Goal: Information Seeking & Learning: Learn about a topic

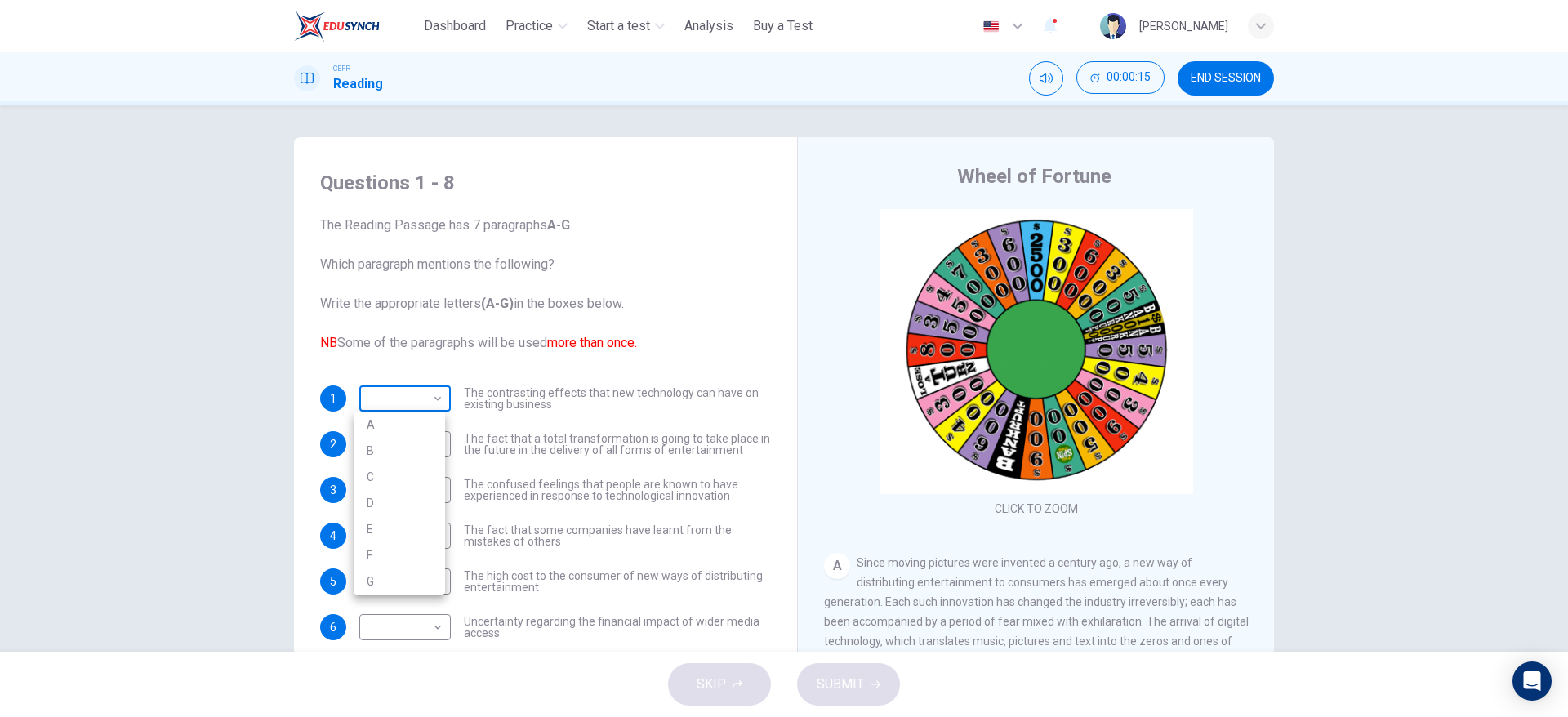
click at [403, 386] on body "This site uses cookies, as explained in our Privacy Policy . If you agree to th…" at bounding box center [784, 358] width 1568 height 717
click at [560, 310] on div at bounding box center [784, 358] width 1568 height 717
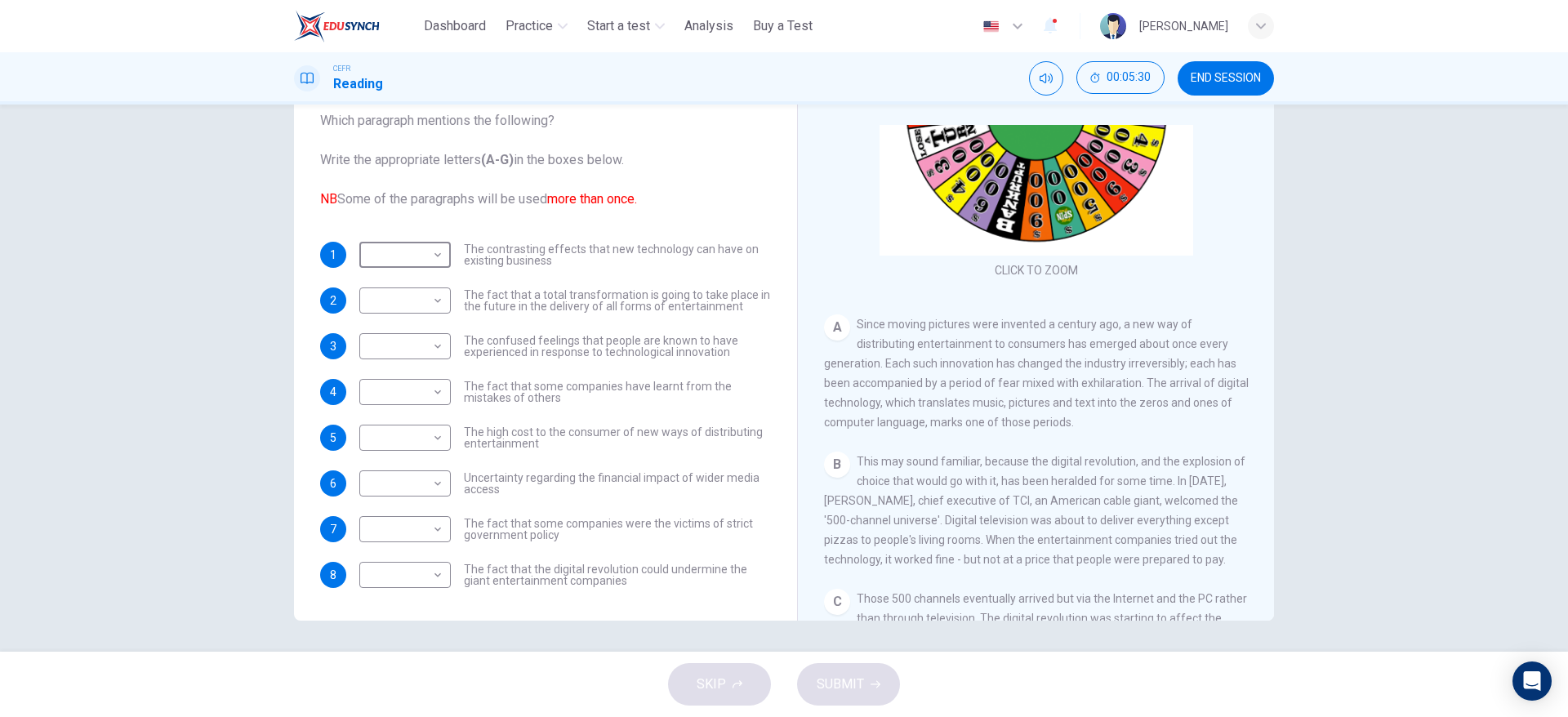
scroll to position [86, 0]
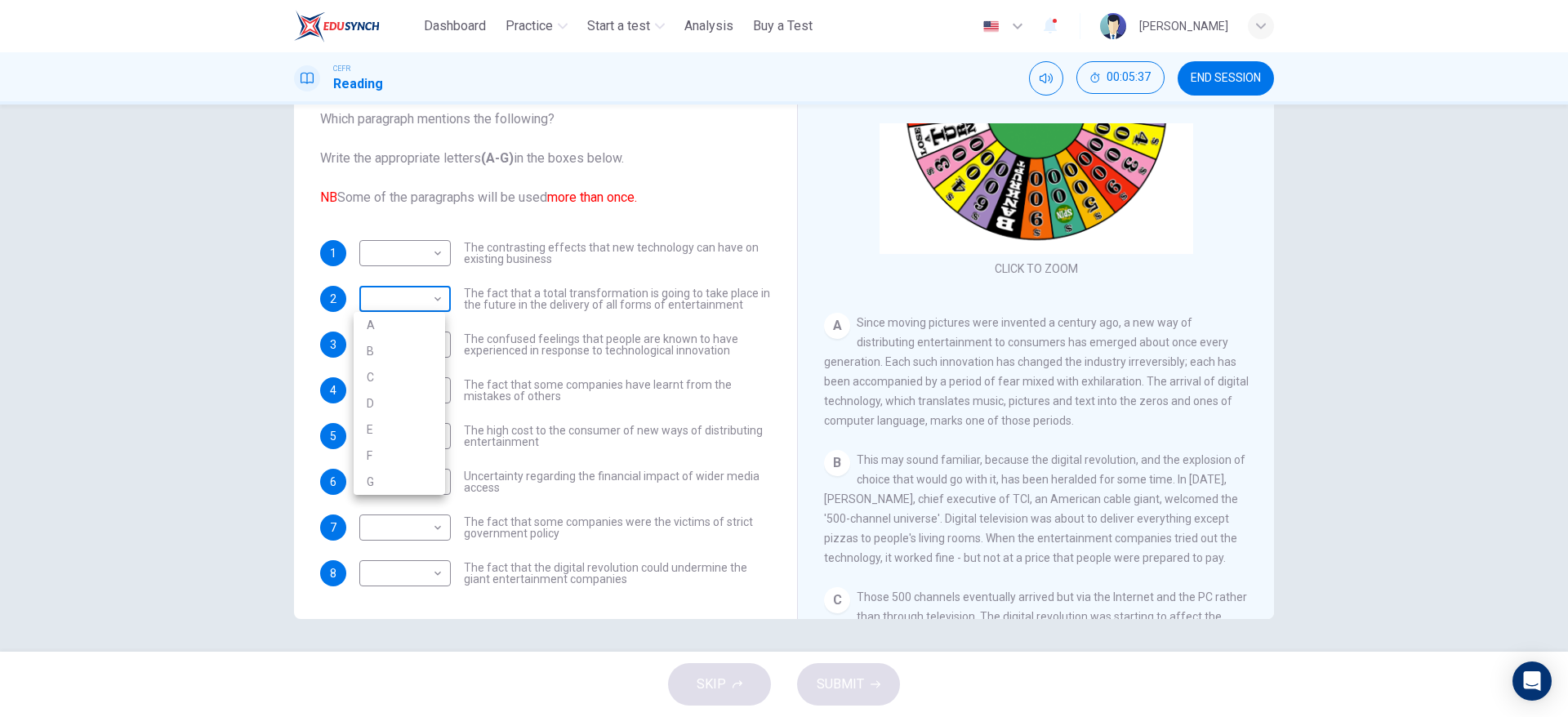
click at [411, 294] on body "This site uses cookies, as explained in our Privacy Policy . If you agree to th…" at bounding box center [784, 358] width 1568 height 717
click at [406, 312] on li "A" at bounding box center [400, 325] width 92 height 26
click at [515, 383] on span "The fact that some companies have learnt from the mistakes of others" at bounding box center [618, 390] width 307 height 23
click at [431, 297] on body "This site uses cookies, as explained in our Privacy Policy . If you agree to th…" at bounding box center [784, 358] width 1568 height 717
click at [431, 297] on div at bounding box center [784, 358] width 1568 height 717
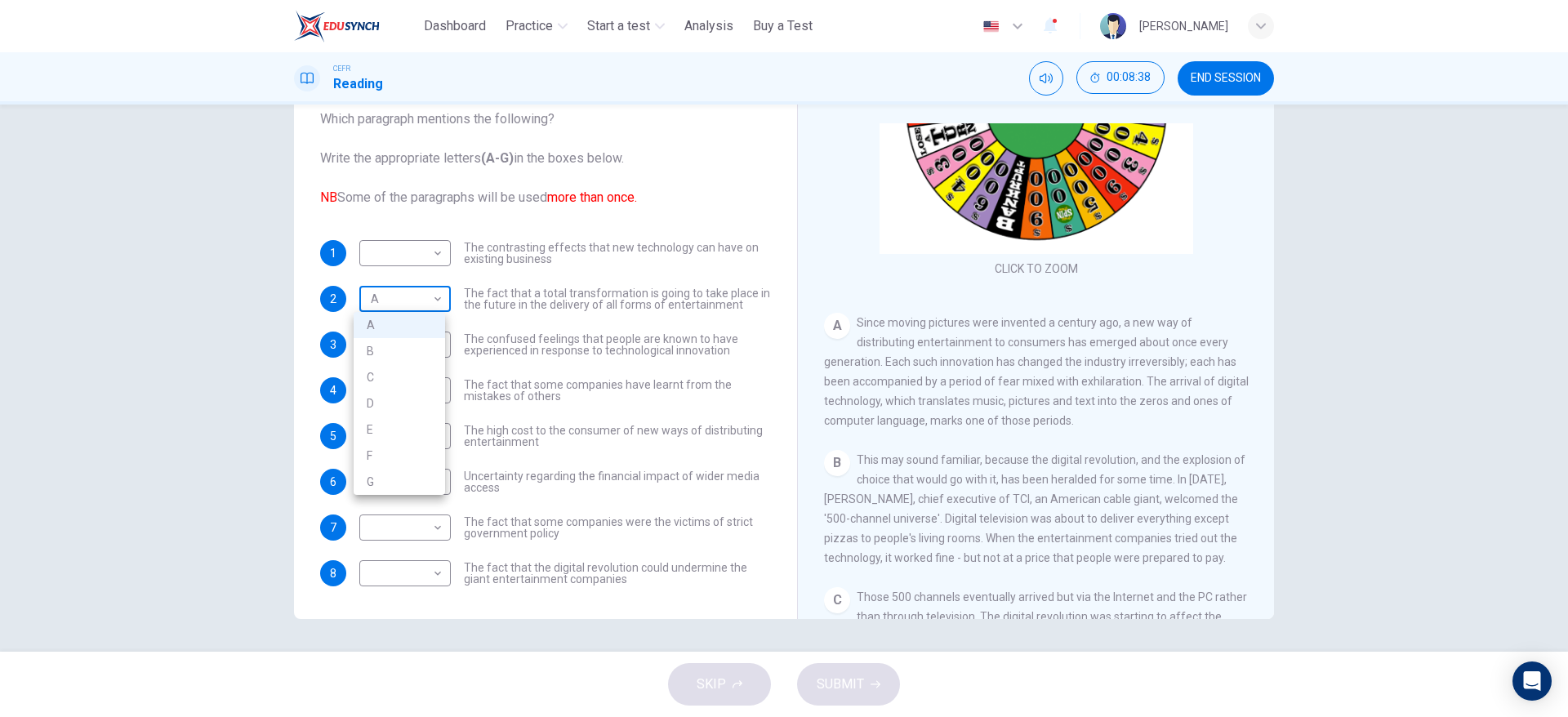
click at [427, 298] on body "This site uses cookies, as explained in our Privacy Policy . If you agree to th…" at bounding box center [784, 358] width 1568 height 717
click at [413, 351] on li "B" at bounding box center [400, 351] width 92 height 26
type input "*"
click at [413, 351] on body "This site uses cookies, as explained in our Privacy Policy . If you agree to th…" at bounding box center [784, 358] width 1568 height 717
click at [411, 364] on li "A" at bounding box center [400, 371] width 92 height 26
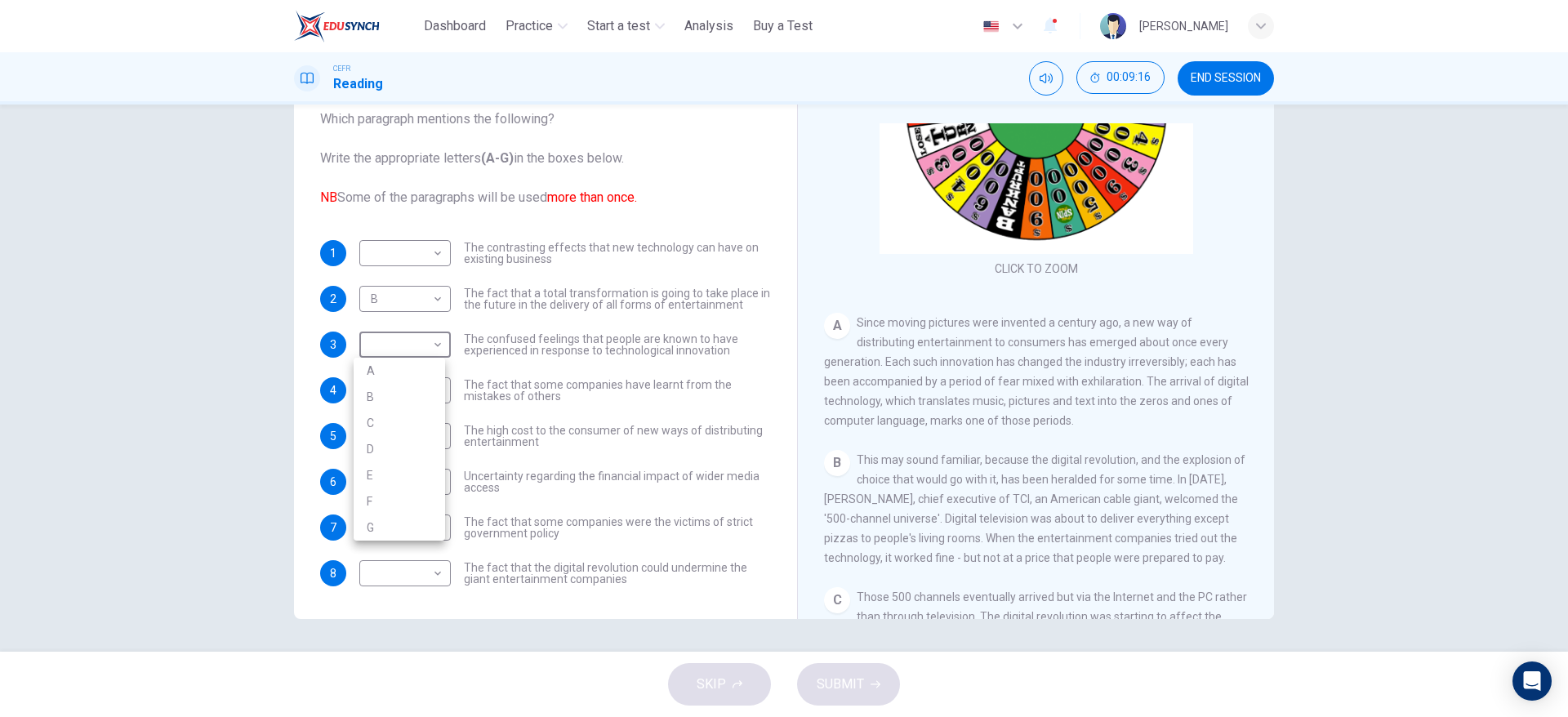
type input "*"
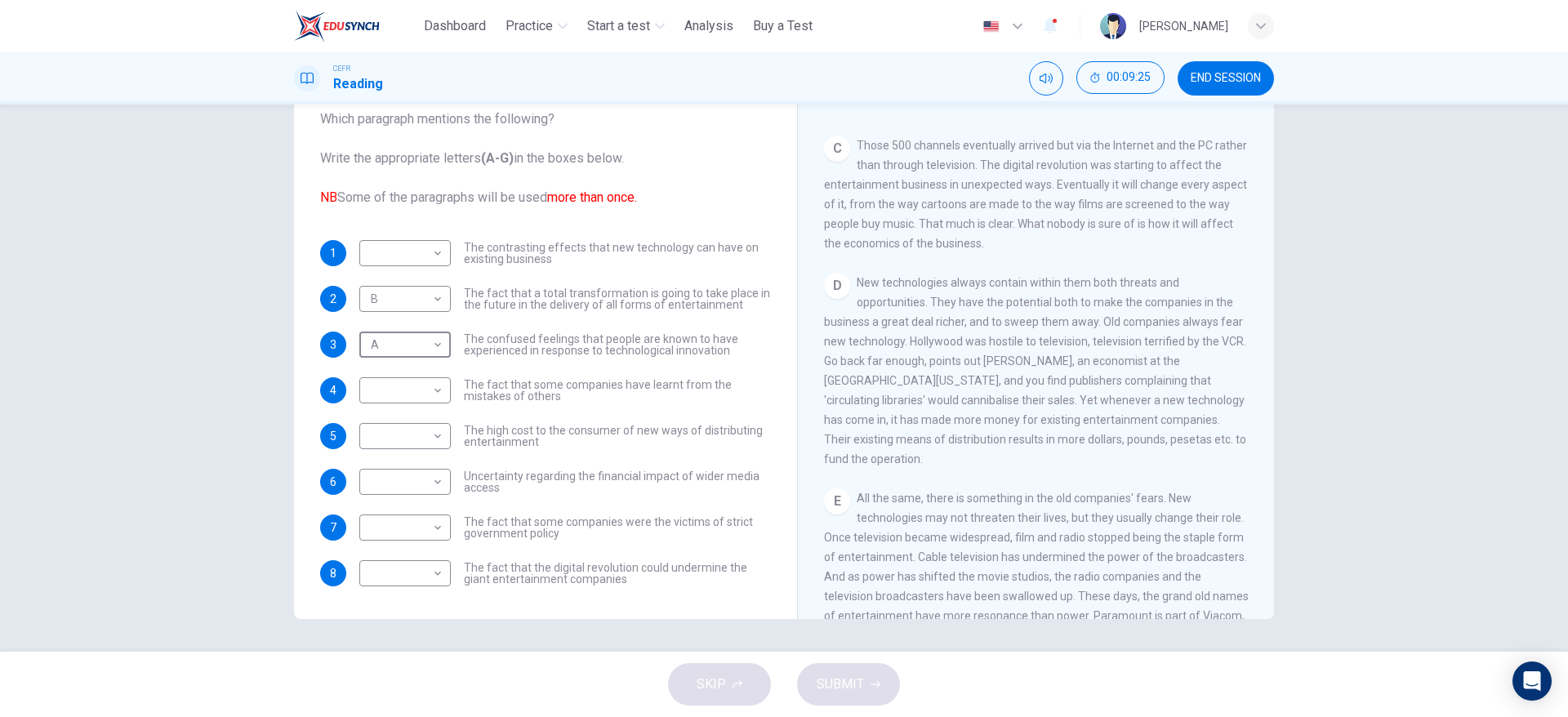
scroll to position [615, 0]
click at [1223, 306] on div "D New technologies always contain within them both threats and opportunities. T…" at bounding box center [1036, 361] width 425 height 196
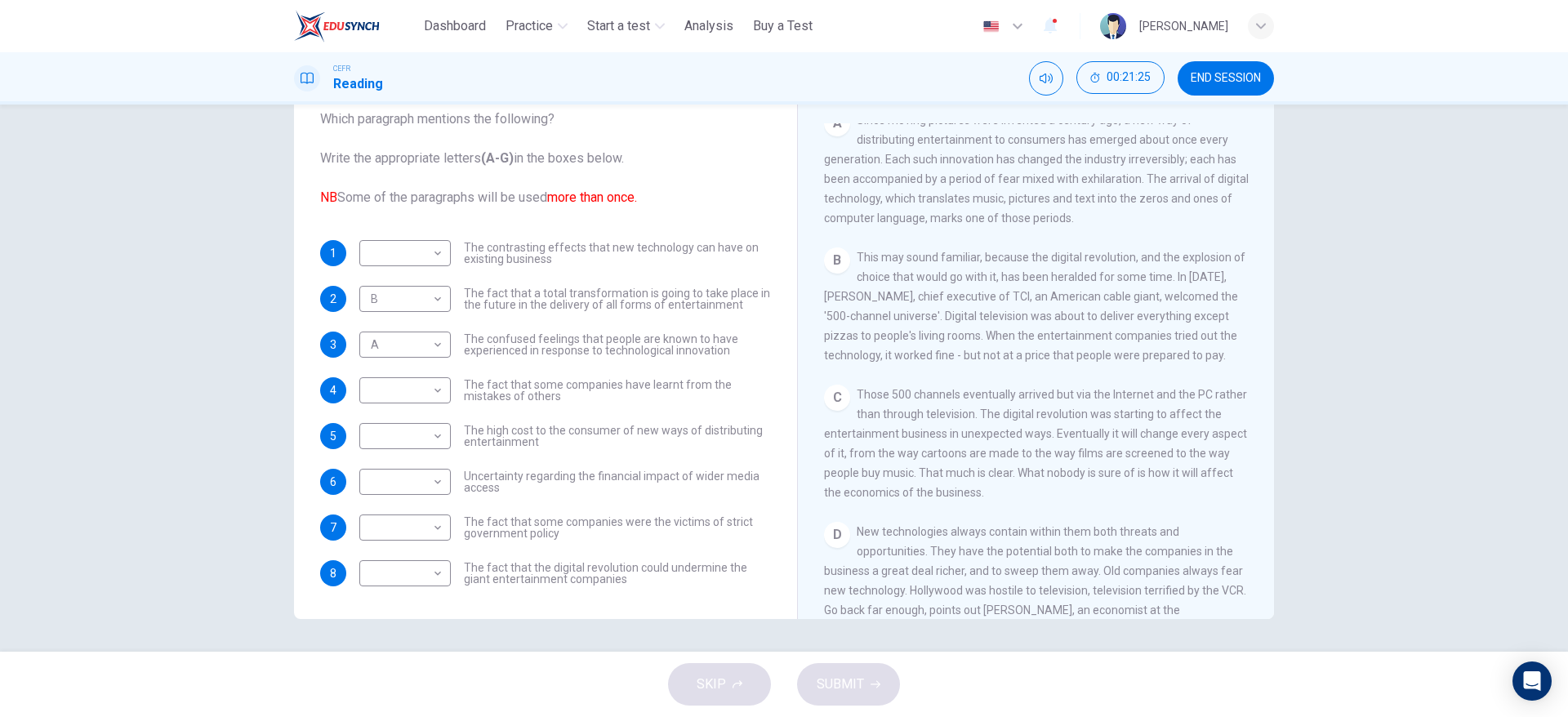
scroll to position [360, 0]
click at [1355, 553] on div "Questions 1 - 8 The Reading Passage has 7 paragraphs A-G . Which paragraph ment…" at bounding box center [784, 378] width 1568 height 548
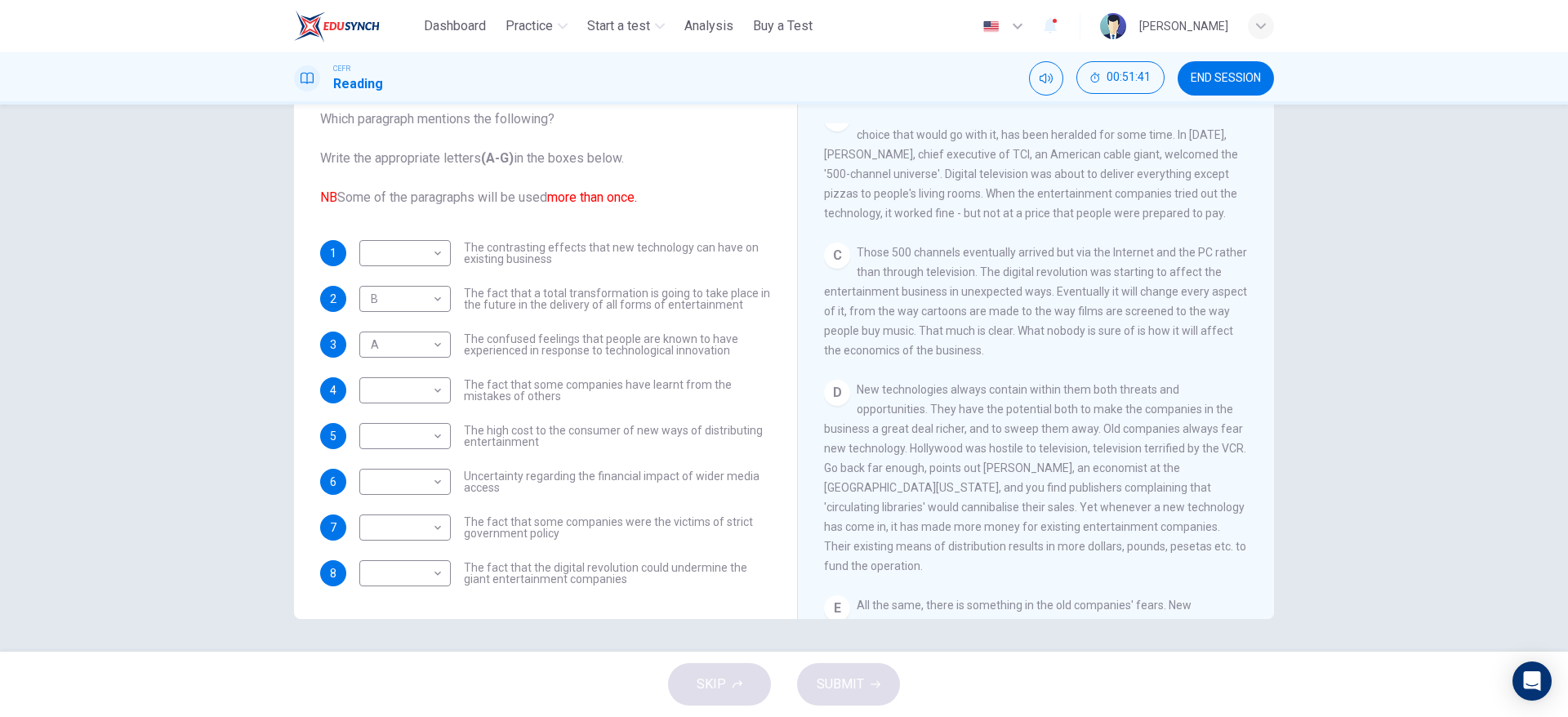
scroll to position [468, 0]
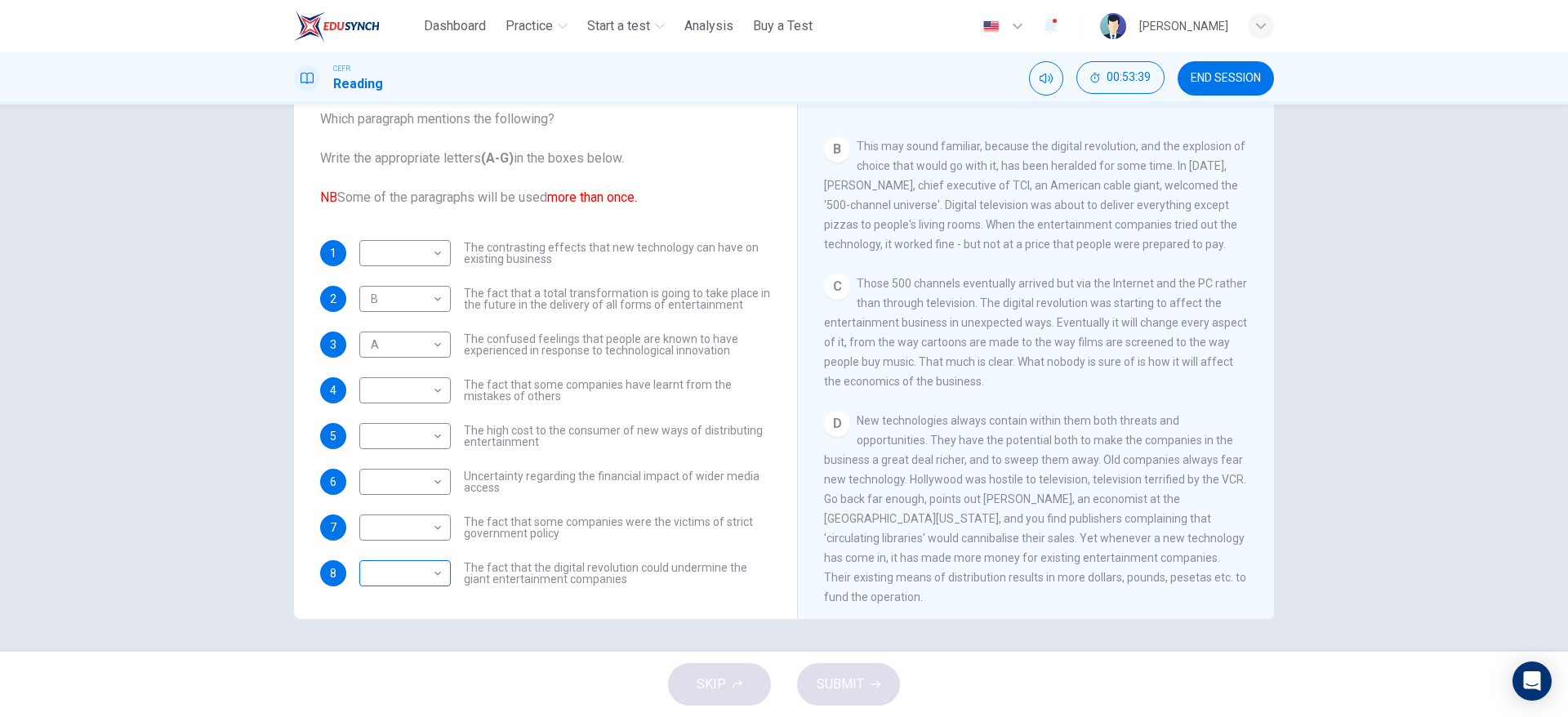
click at [365, 566] on body "This site uses cookies, as explained in our Privacy Policy . If you agree to th…" at bounding box center [784, 358] width 1568 height 717
click at [373, 586] on li "C" at bounding box center [400, 586] width 92 height 26
type input "*"
click at [474, 574] on span "The fact that the digital revolution could undermine the giant entertainment co…" at bounding box center [618, 573] width 307 height 23
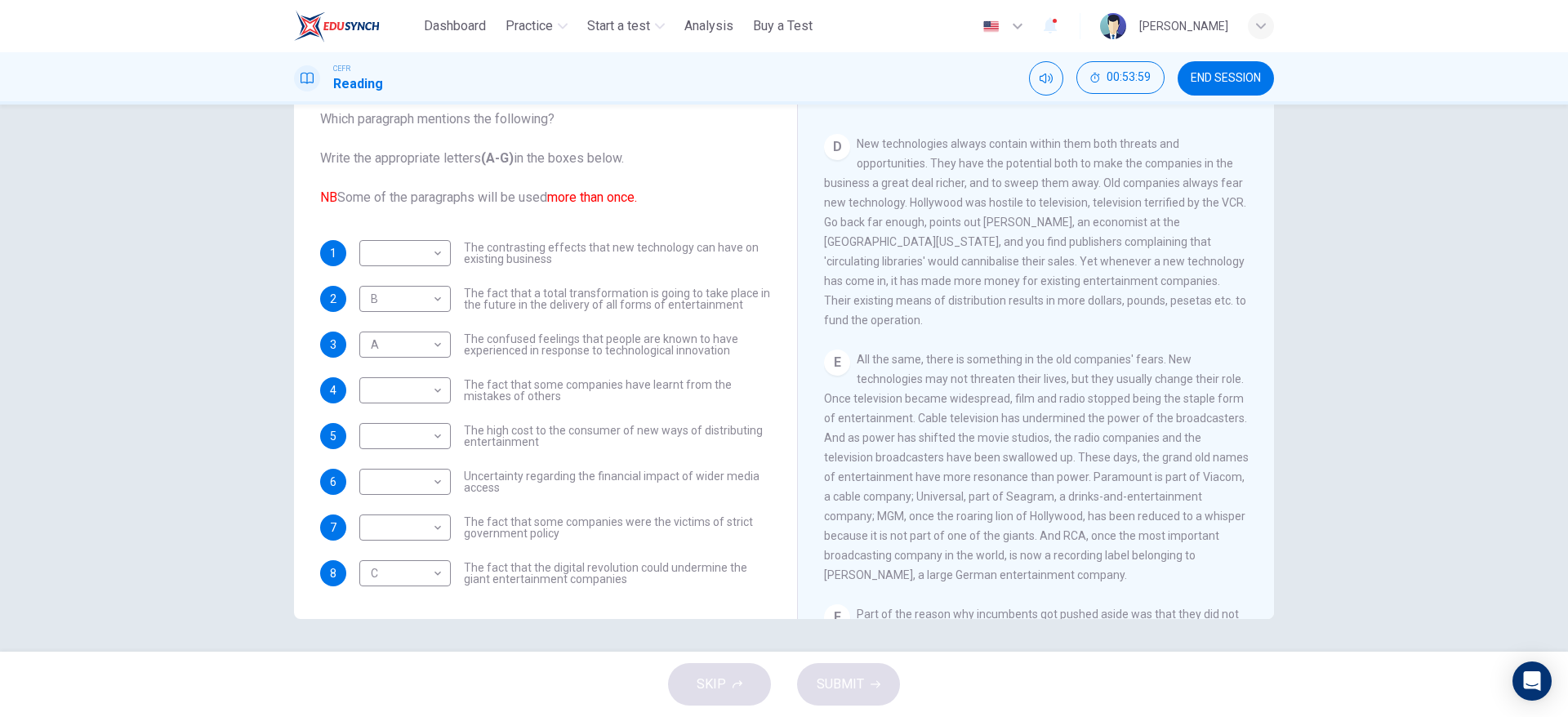
scroll to position [767, 0]
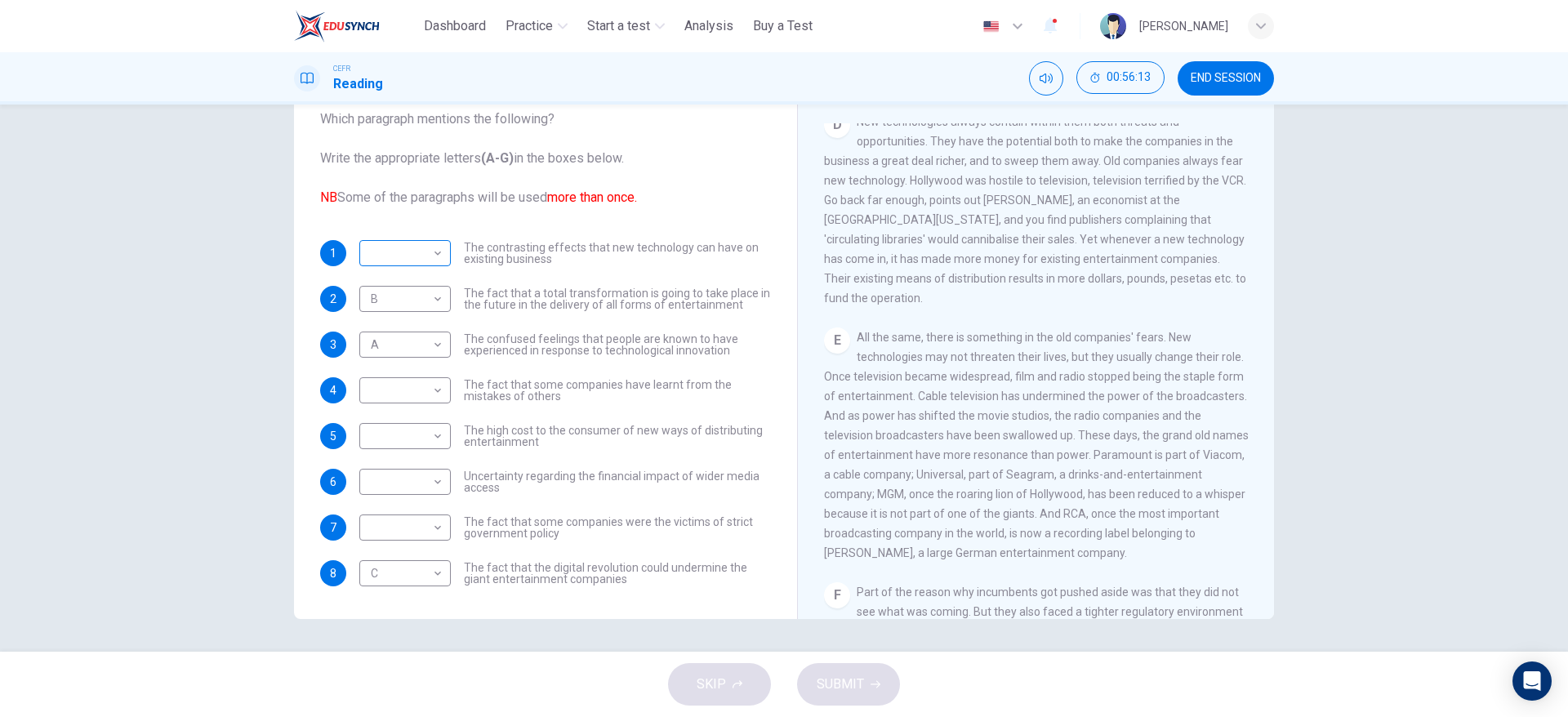
click at [441, 253] on div "​ ​" at bounding box center [406, 253] width 92 height 26
click at [436, 255] on body "This site uses cookies, as explained in our Privacy Policy . If you agree to th…" at bounding box center [784, 358] width 1568 height 717
click at [398, 347] on li "D" at bounding box center [400, 357] width 92 height 26
click at [516, 412] on div "1 D * ​ The contrasting effects that new technology can have on existing busine…" at bounding box center [546, 413] width 451 height 346
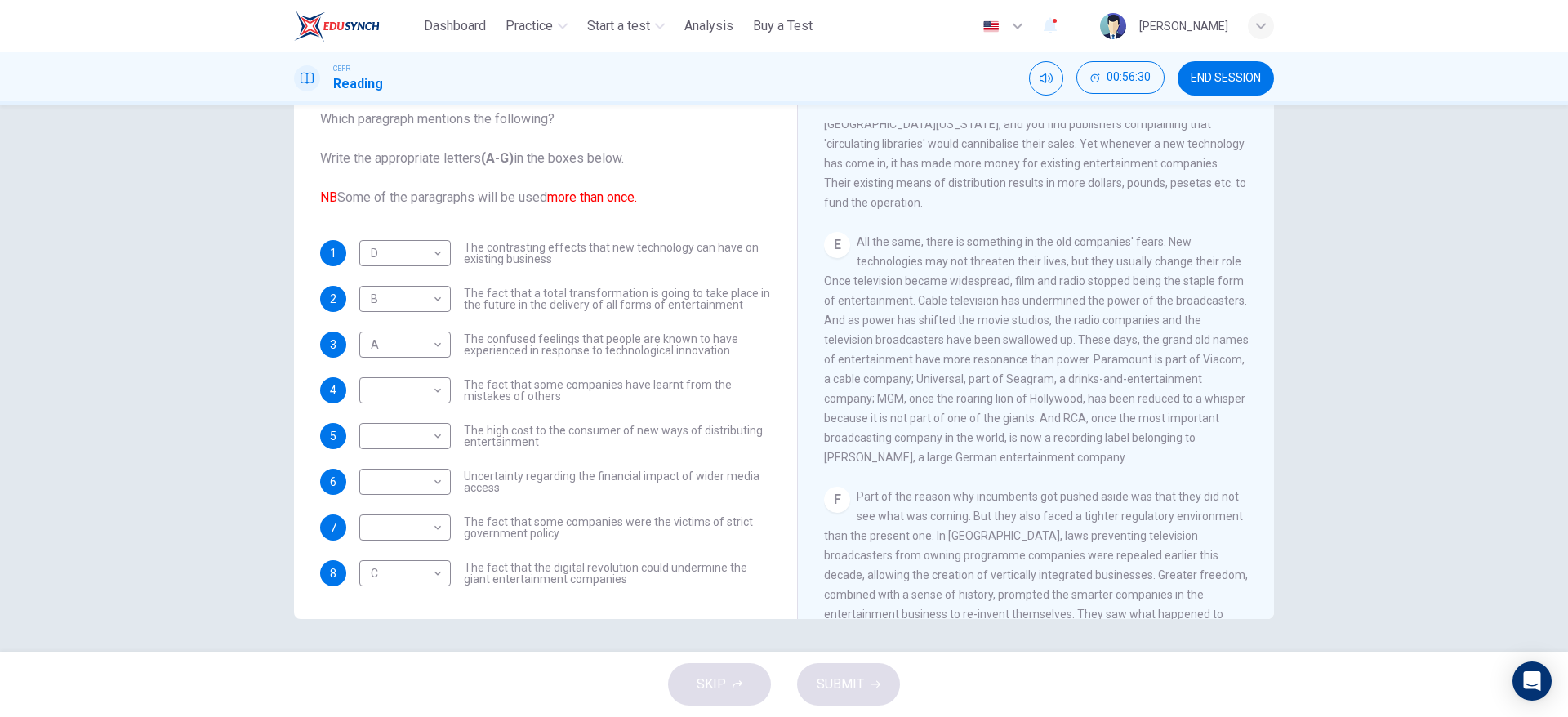
scroll to position [875, 0]
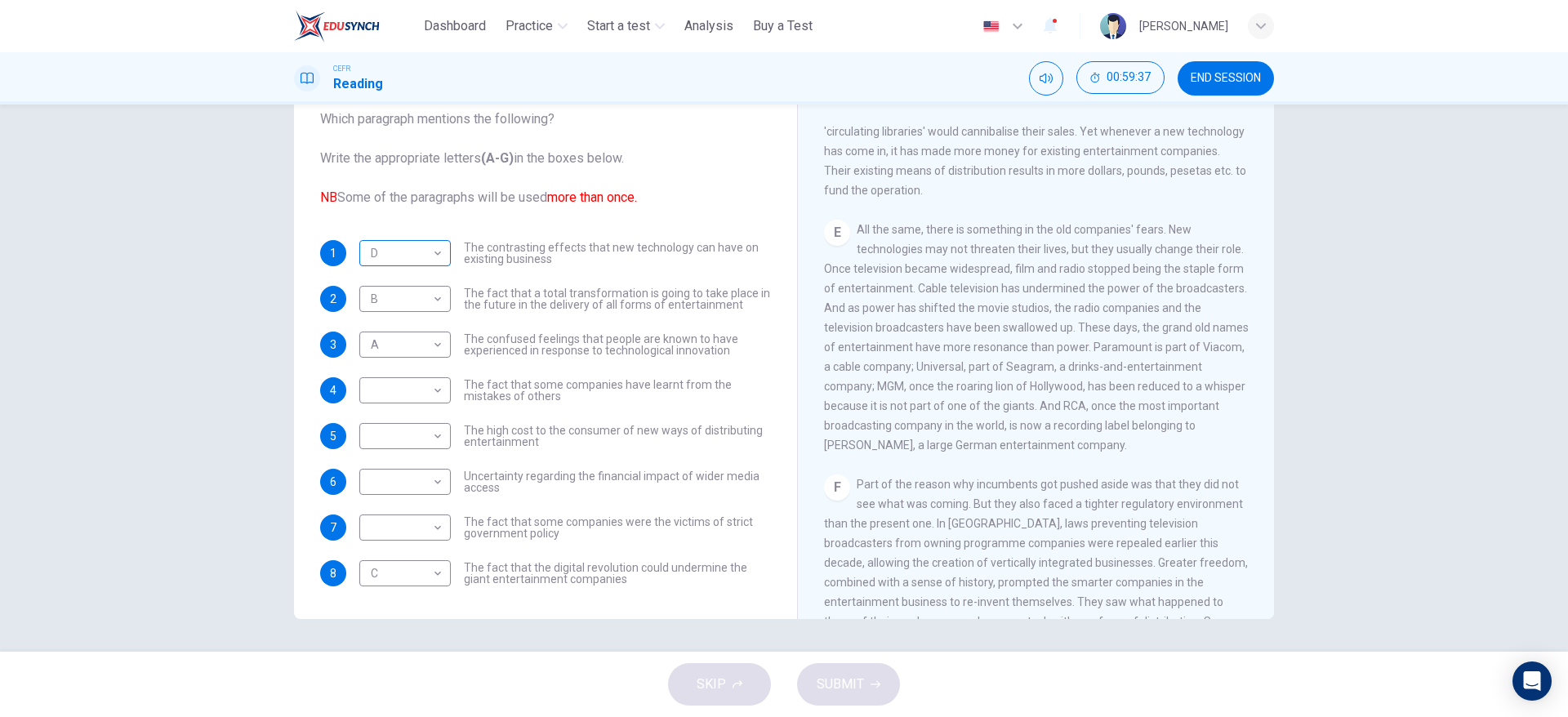
click at [443, 255] on div "D * ​" at bounding box center [406, 253] width 92 height 26
click at [438, 255] on body "This site uses cookies, as explained in our Privacy Policy . If you agree to th…" at bounding box center [784, 358] width 1568 height 717
click at [374, 390] on li "E" at bounding box center [400, 383] width 92 height 26
type input "*"
click at [978, 432] on span "All the same, there is something in the old companies' fears. New technologies …" at bounding box center [1036, 337] width 425 height 229
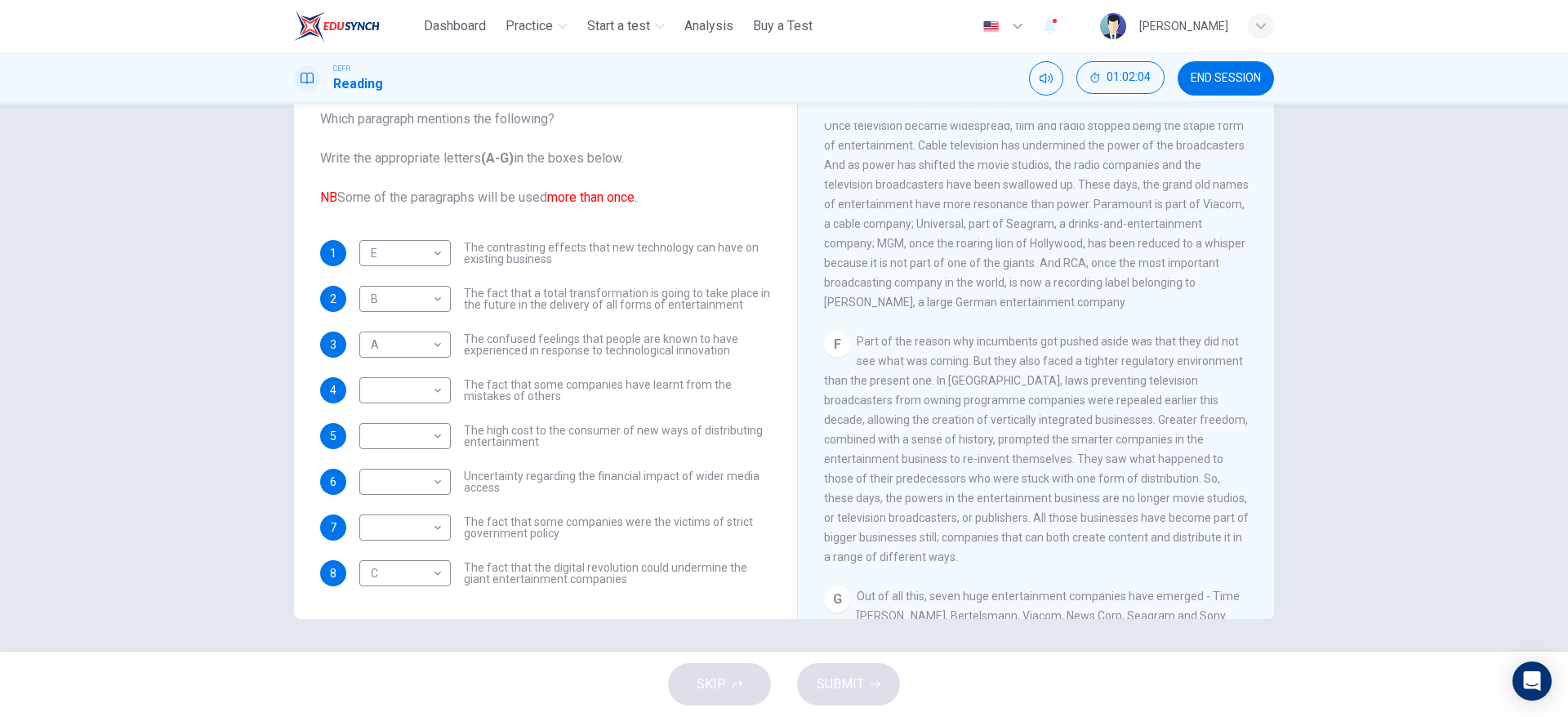
scroll to position [1027, 0]
click at [401, 523] on body "This site uses cookies, as explained in our Privacy Policy . If you agree to th…" at bounding box center [784, 358] width 1568 height 717
click at [387, 657] on li "F" at bounding box center [400, 664] width 92 height 26
type input "*"
click at [938, 441] on span "Part of the reason why incumbents got pushed aside was that they did not see wh…" at bounding box center [1036, 441] width 425 height 229
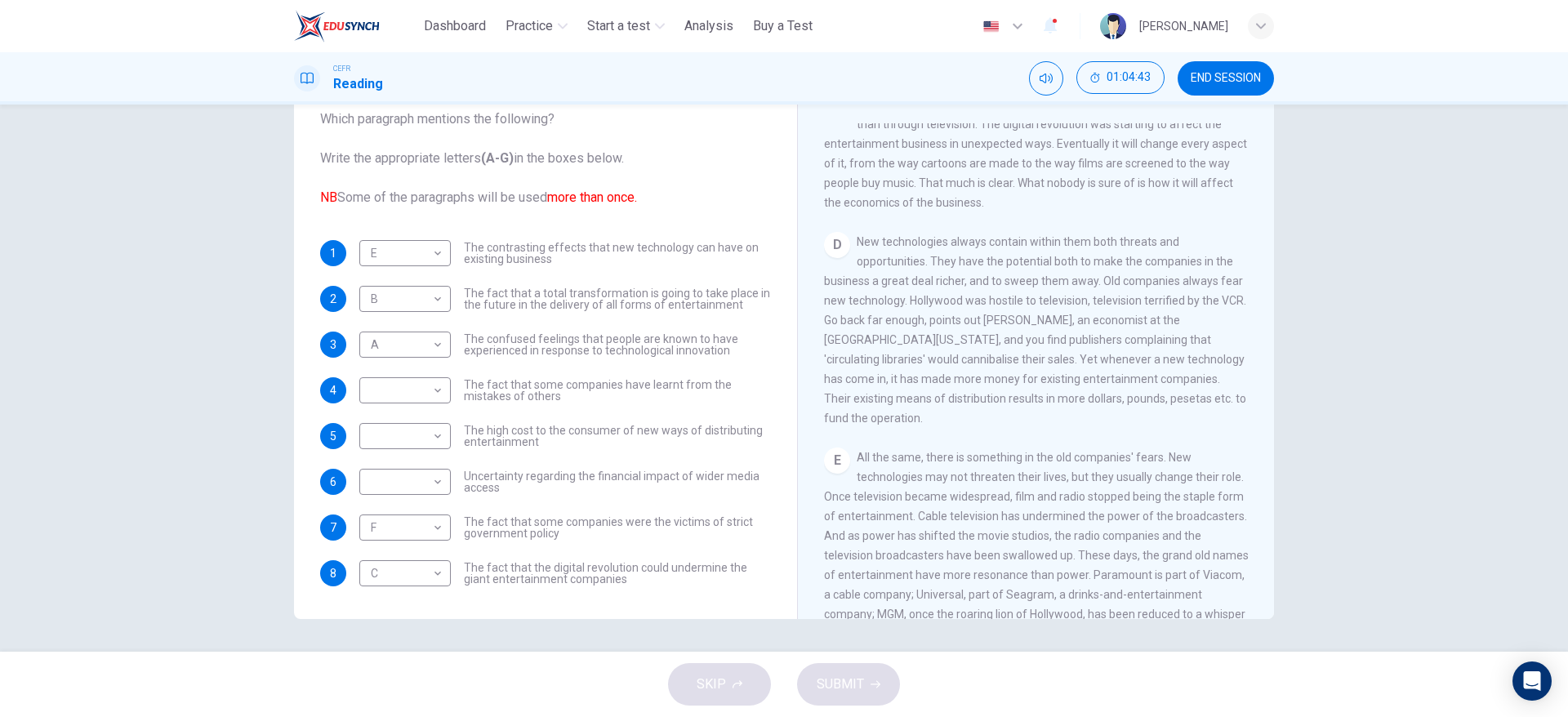
scroll to position [634, 0]
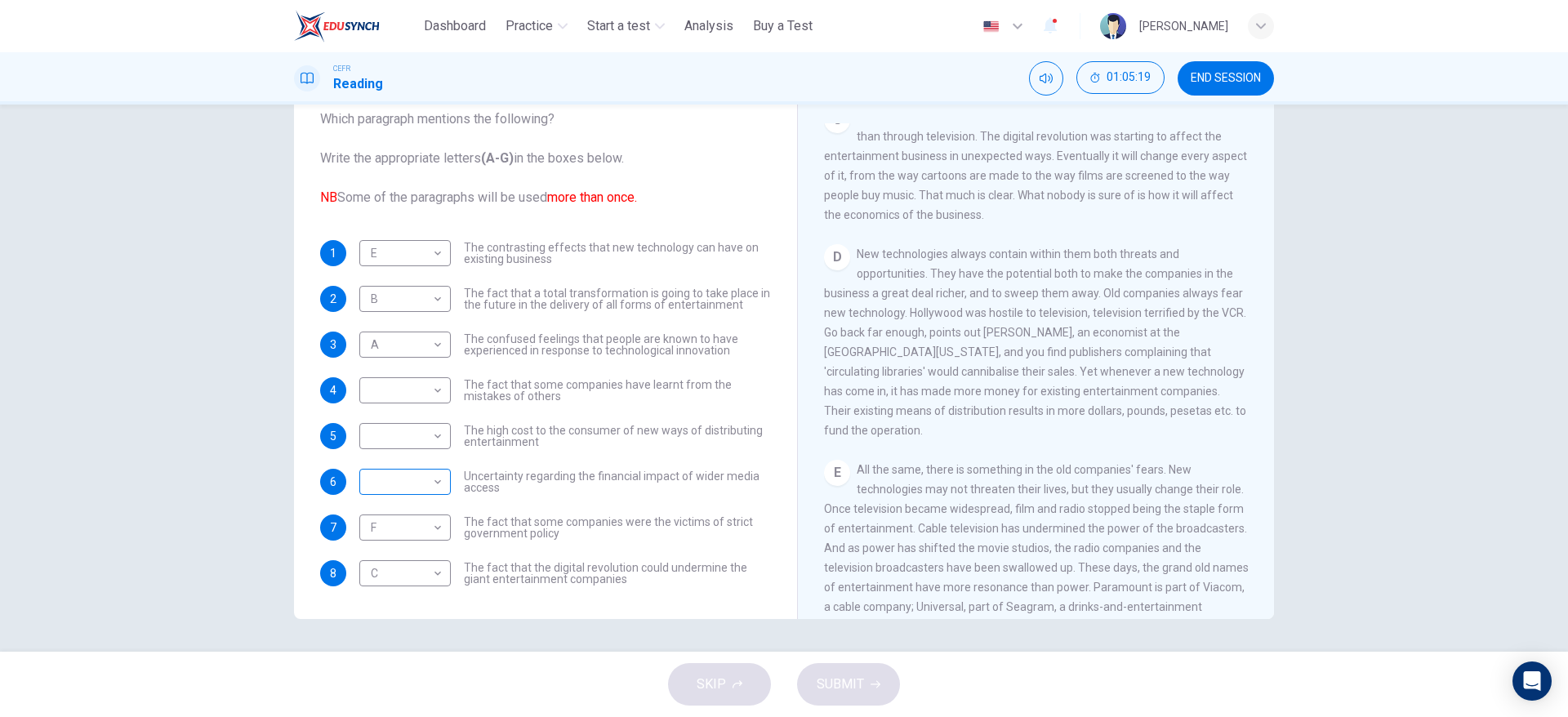
click at [440, 477] on div "​ ​" at bounding box center [406, 482] width 92 height 26
click at [431, 478] on body "This site uses cookies, as explained in our Privacy Policy . If you agree to th…" at bounding box center [784, 358] width 1568 height 717
click at [393, 588] on li "D" at bounding box center [400, 586] width 92 height 26
type input "*"
click at [416, 387] on body "This site uses cookies, as explained in our Privacy Policy . If you agree to th…" at bounding box center [784, 358] width 1568 height 717
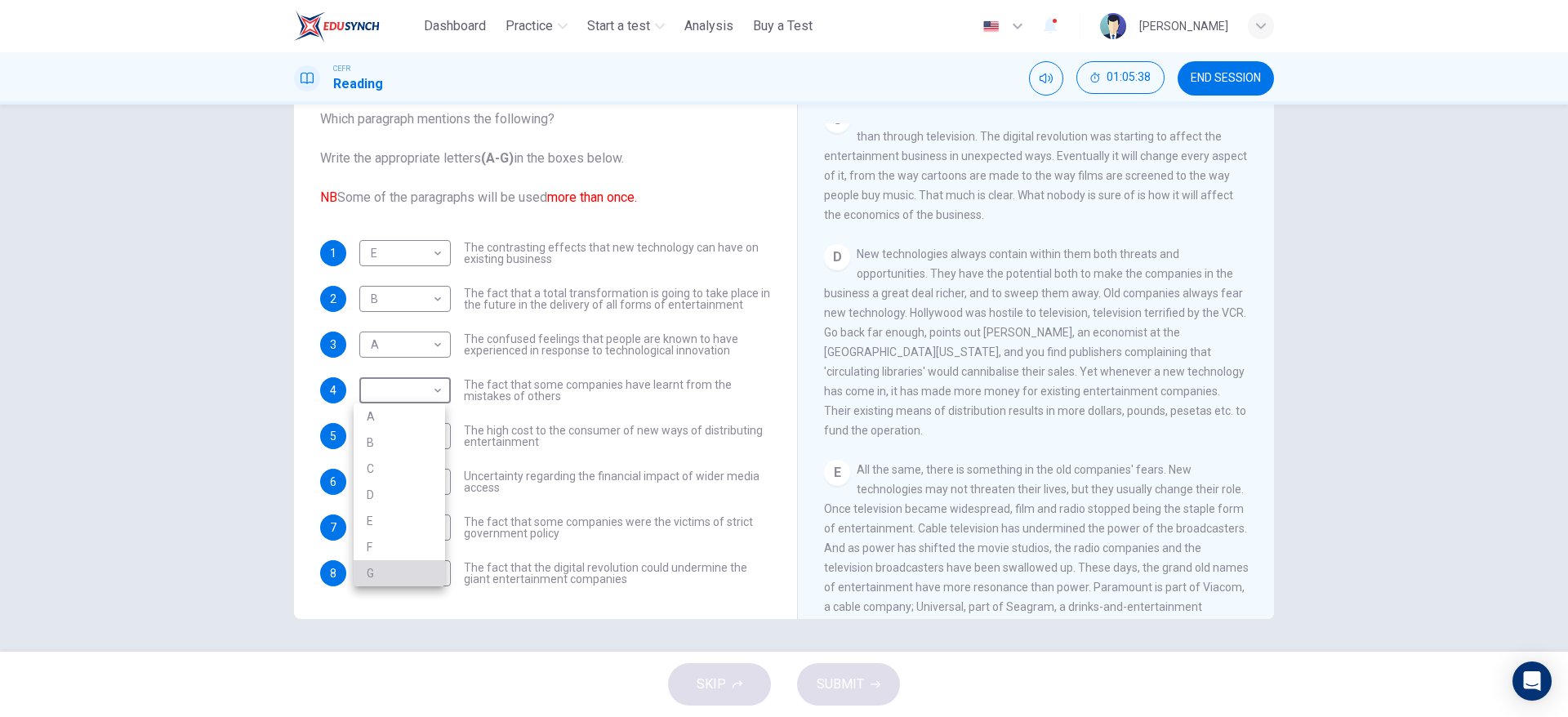
click at [387, 563] on li "G" at bounding box center [400, 573] width 92 height 26
type input "*"
click at [557, 511] on div "1 E * ​ The contrasting effects that new technology can have on existing busine…" at bounding box center [546, 413] width 451 height 346
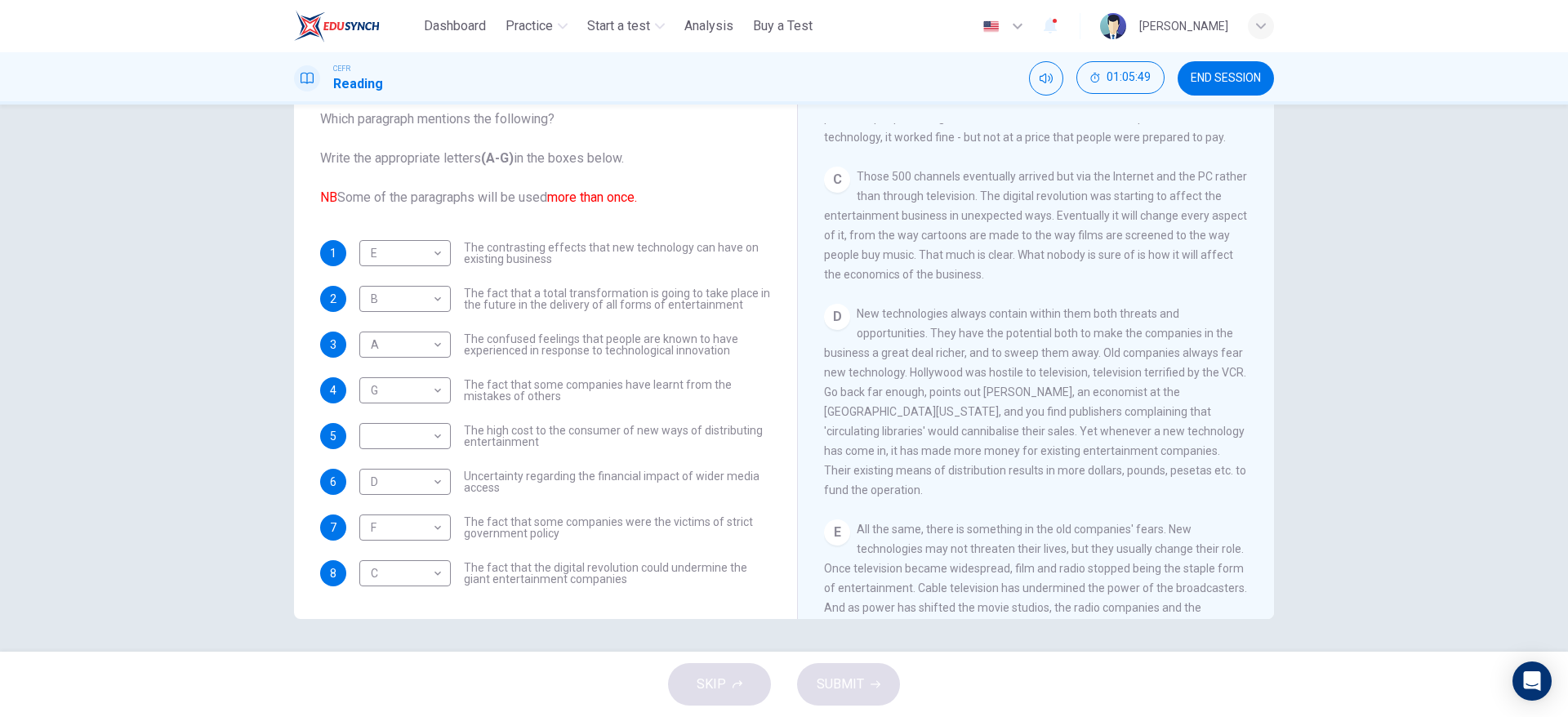
scroll to position [557, 0]
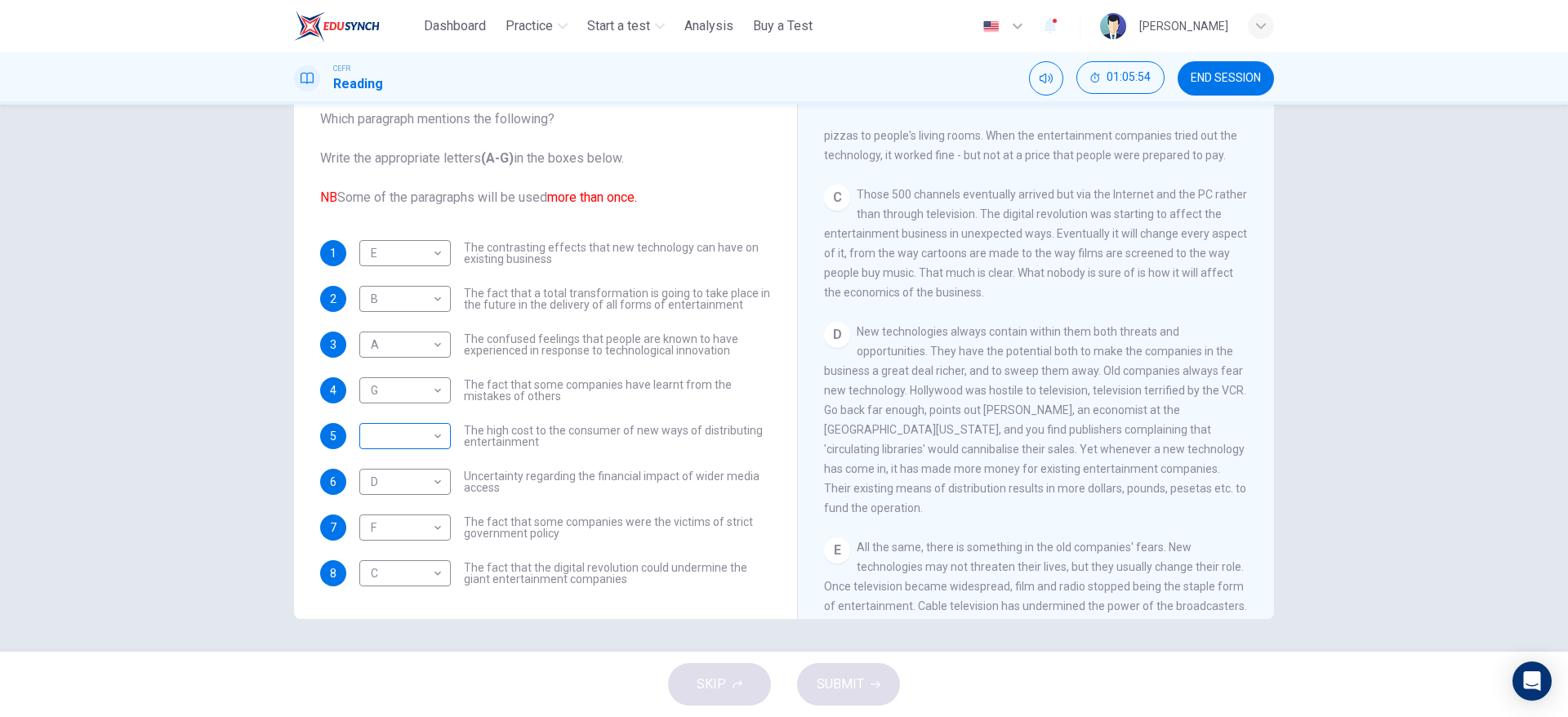
click at [371, 444] on body "This site uses cookies, as explained in our Privacy Policy . If you agree to th…" at bounding box center [784, 358] width 1568 height 717
click at [362, 552] on li "D" at bounding box center [400, 540] width 92 height 26
type input "*"
click at [807, 676] on button "SUBMIT" at bounding box center [848, 684] width 103 height 43
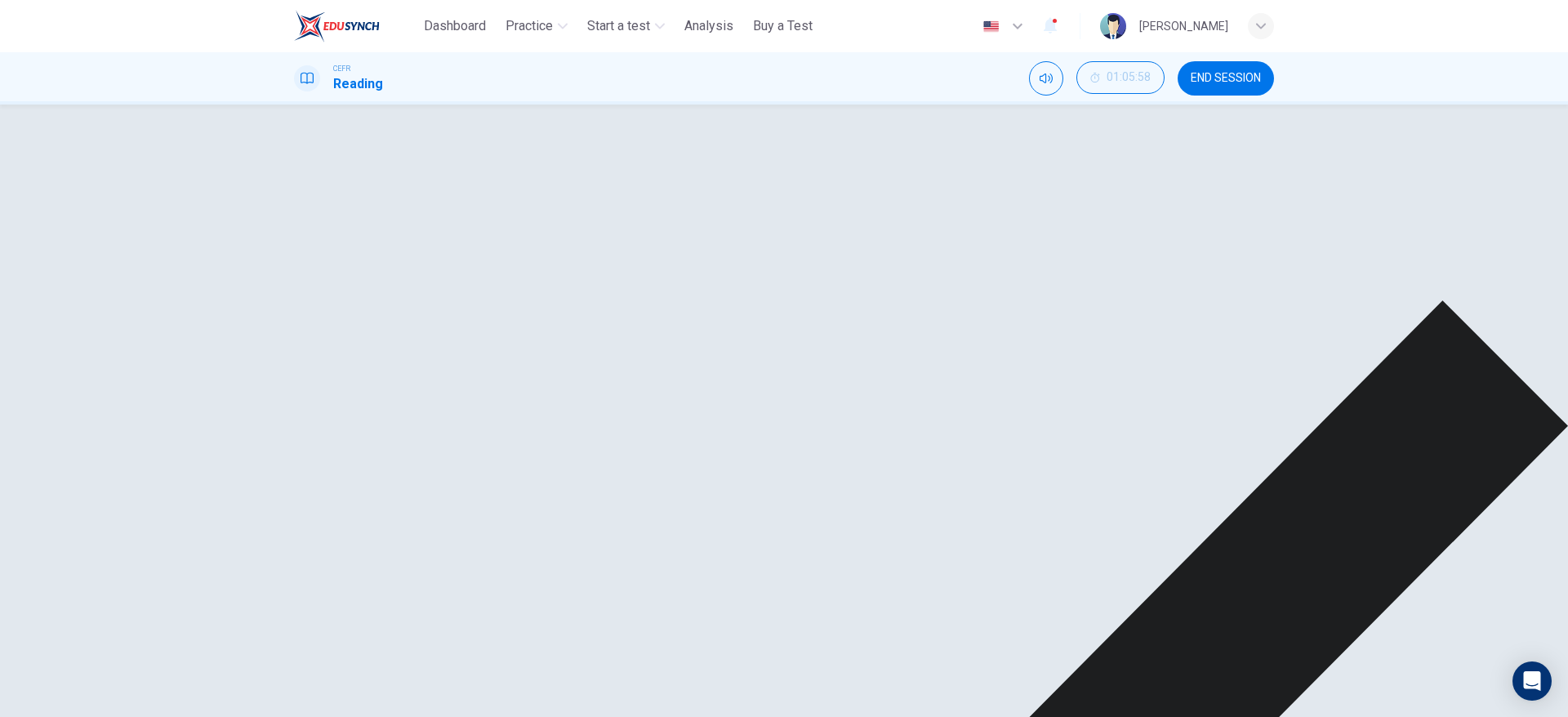
scroll to position [1143, 0]
click at [441, 439] on div "G * ​" at bounding box center [406, 462] width 92 height 47
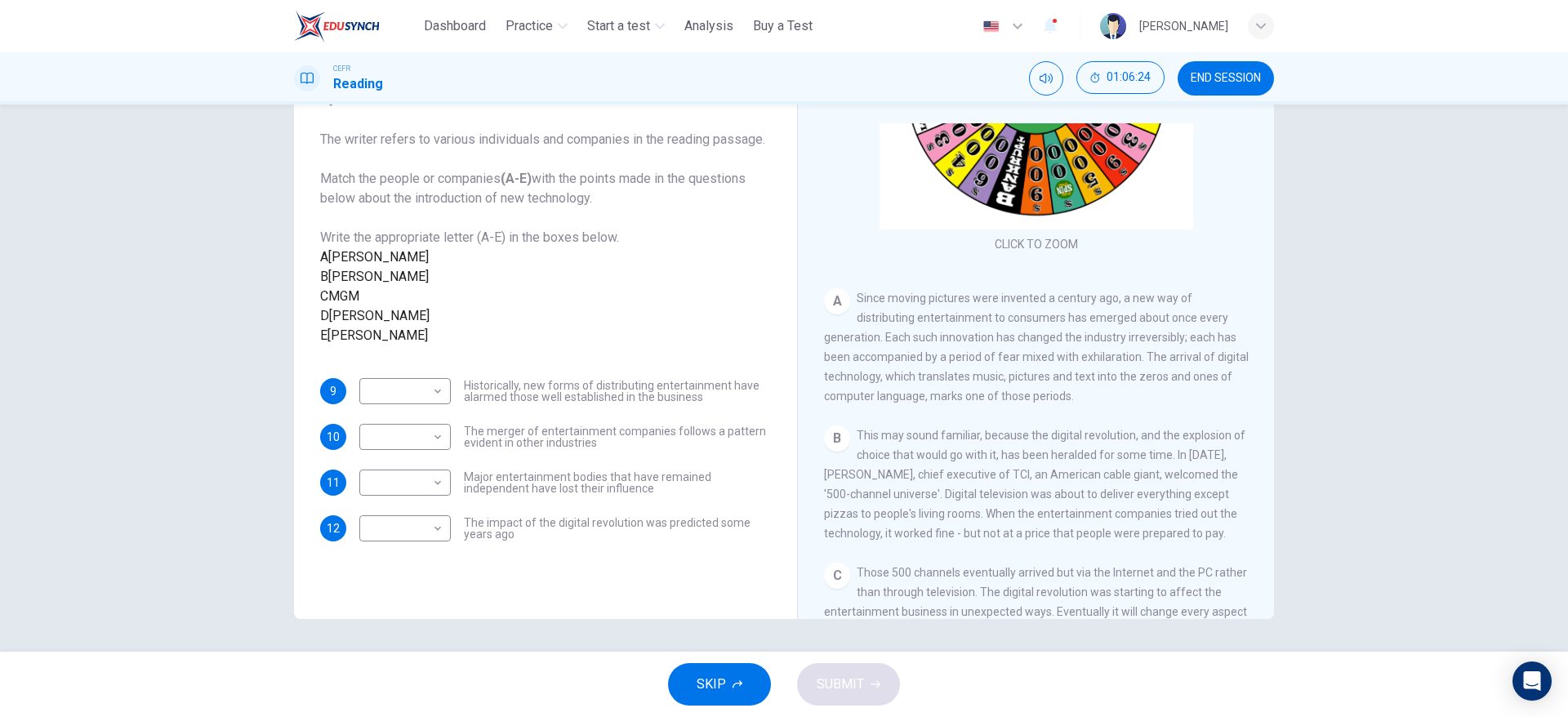
scroll to position [182, 0]
click at [1263, 284] on div "CLICK TO ZOOM Click to Zoom A Since moving pictures were invented a century ago…" at bounding box center [1047, 371] width 446 height 496
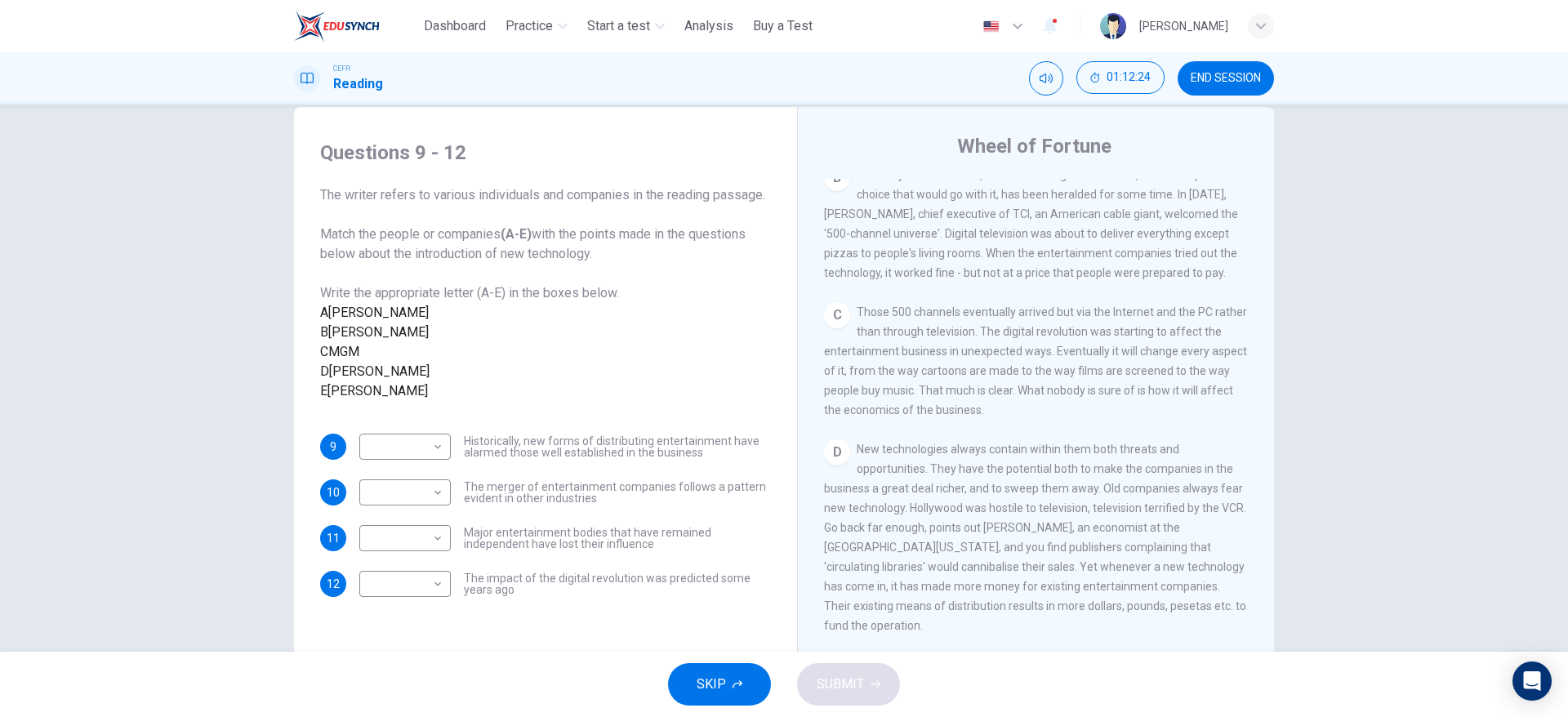
scroll to position [0, 0]
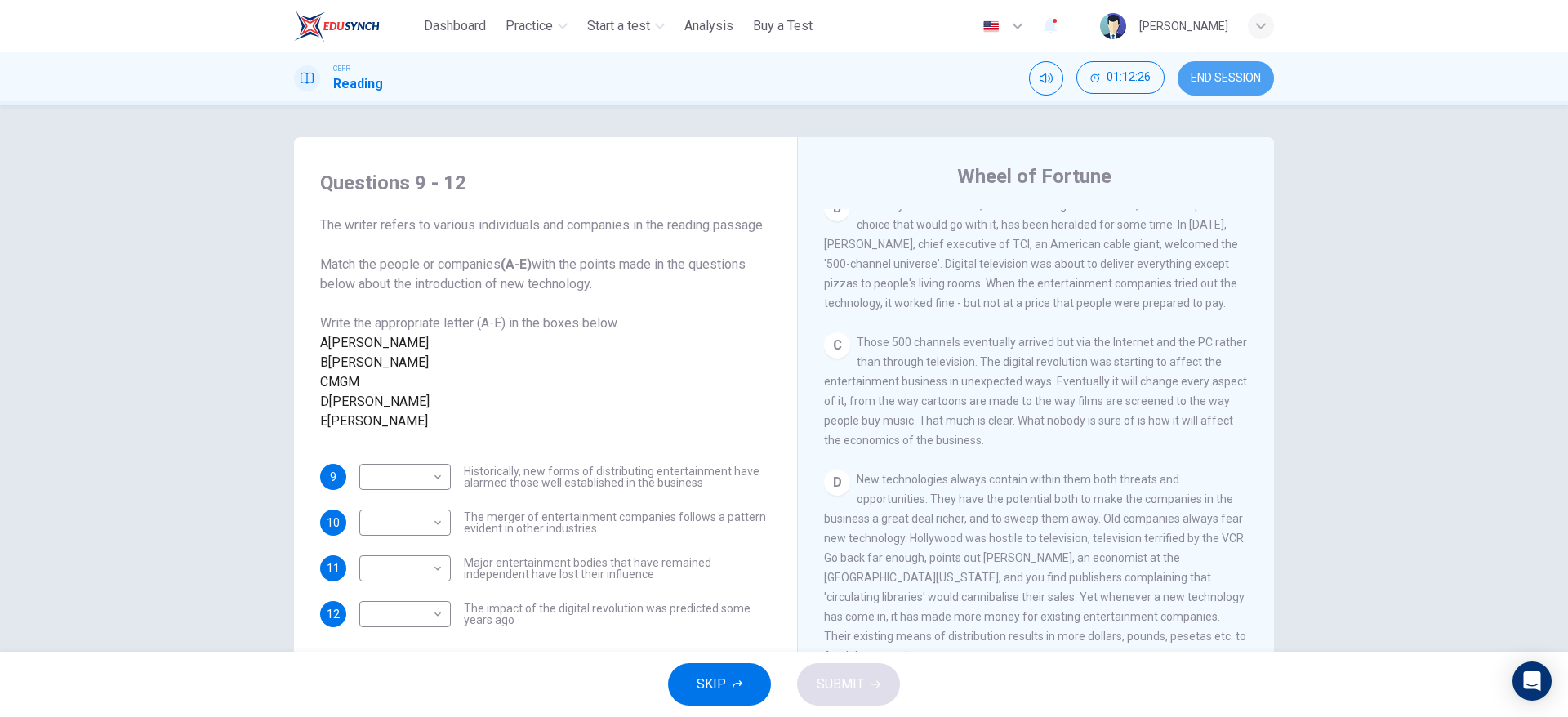
click at [1218, 73] on span "END SESSION" at bounding box center [1226, 78] width 70 height 13
